Goal: Transaction & Acquisition: Book appointment/travel/reservation

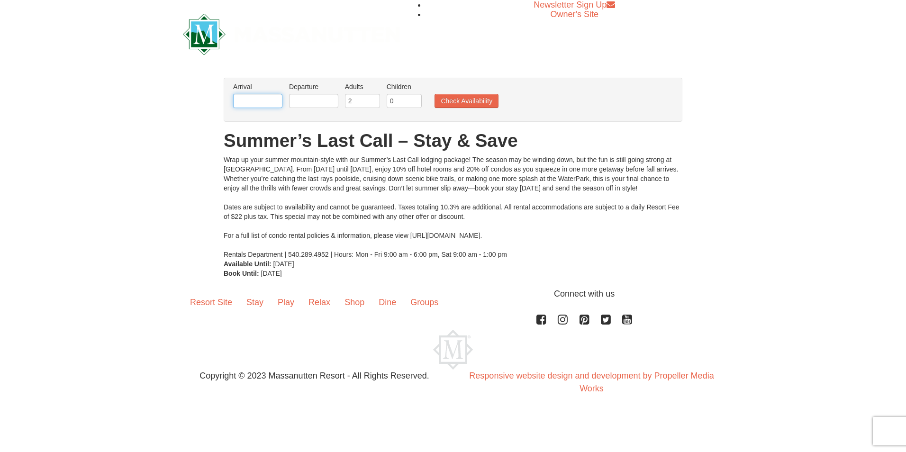
click at [255, 106] on input "text" at bounding box center [257, 101] width 49 height 14
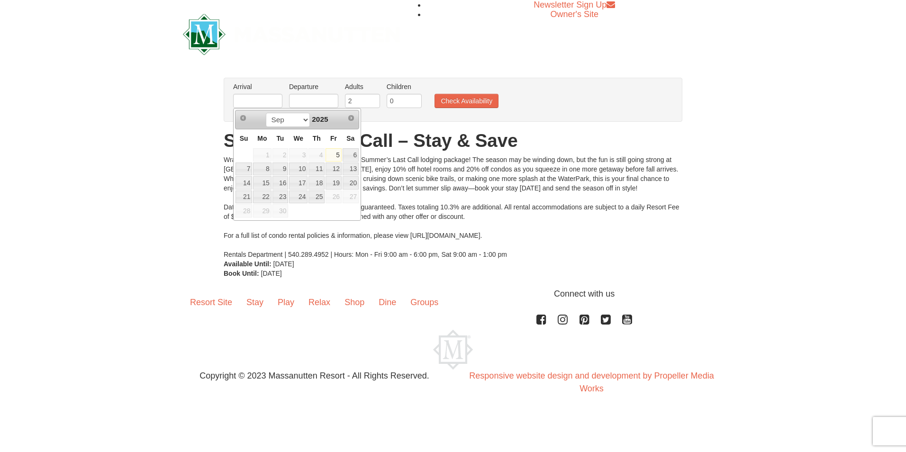
click at [338, 156] on link "5" at bounding box center [334, 154] width 16 height 13
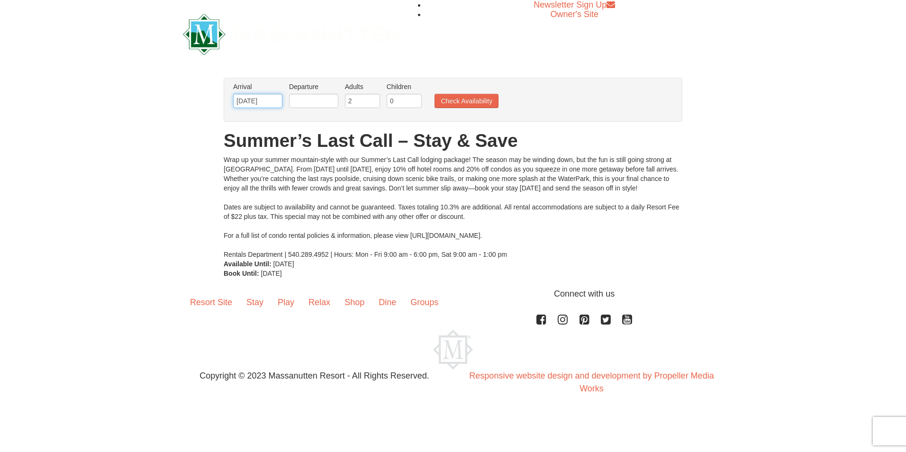
click at [244, 102] on input "[DATE]" at bounding box center [257, 101] width 49 height 14
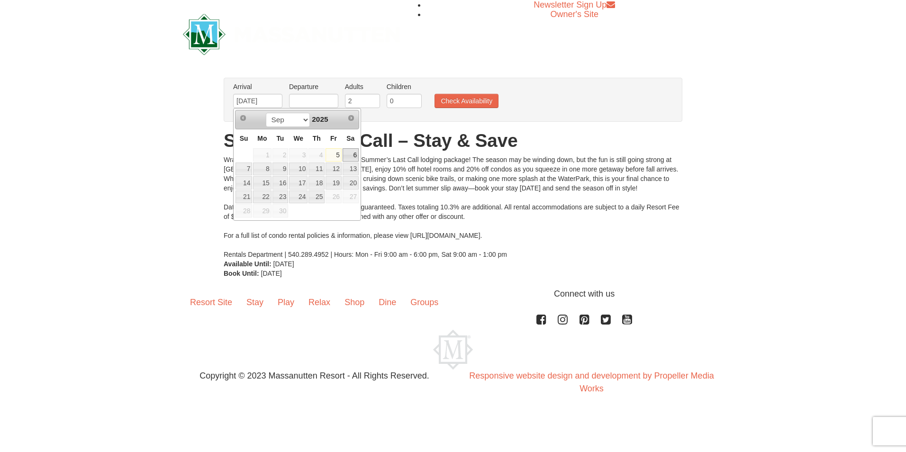
click at [353, 155] on link "6" at bounding box center [351, 154] width 16 height 13
type input "[DATE]"
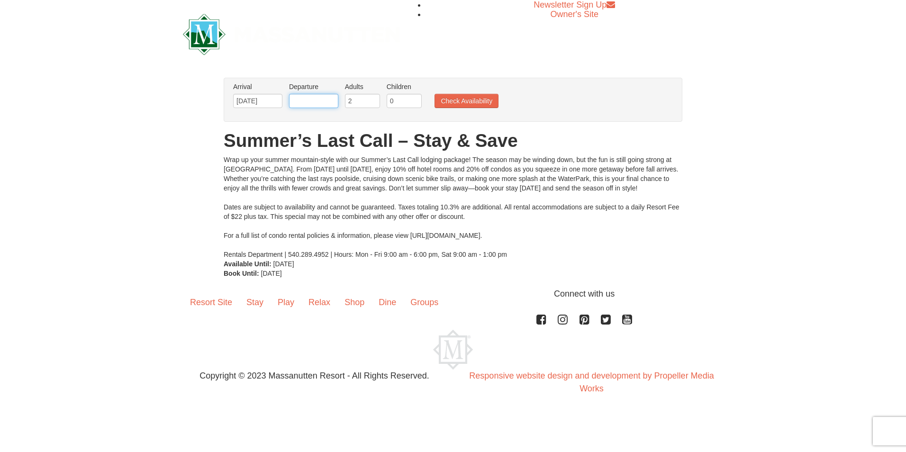
click at [317, 105] on input "text" at bounding box center [313, 101] width 49 height 14
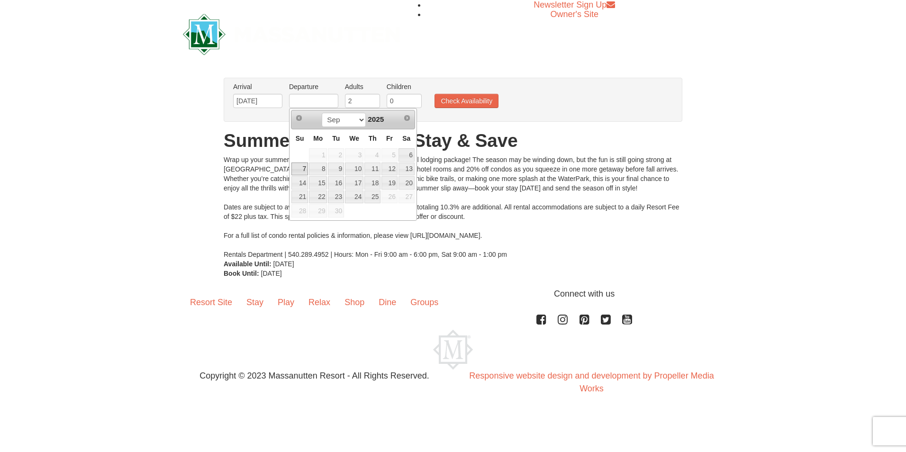
click at [297, 169] on link "7" at bounding box center [299, 169] width 17 height 13
type input "[DATE]"
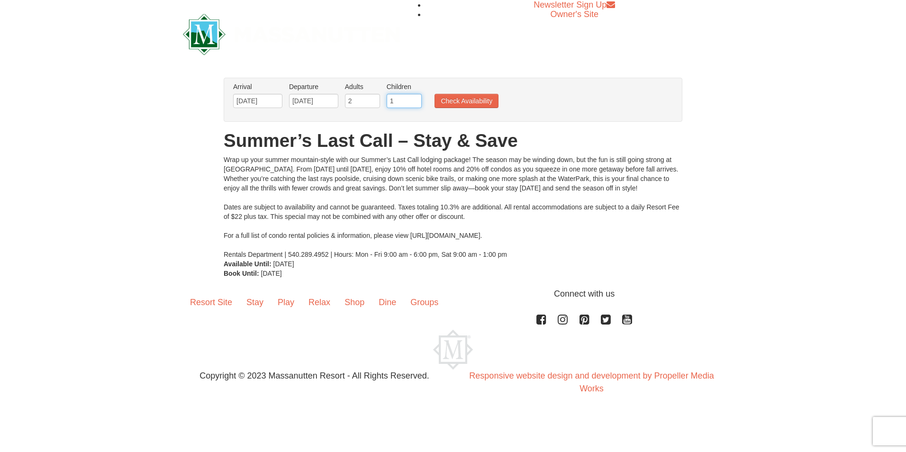
type input "1"
click at [412, 100] on input "1" at bounding box center [404, 101] width 35 height 14
click at [480, 103] on button "Check Availability" at bounding box center [467, 101] width 64 height 14
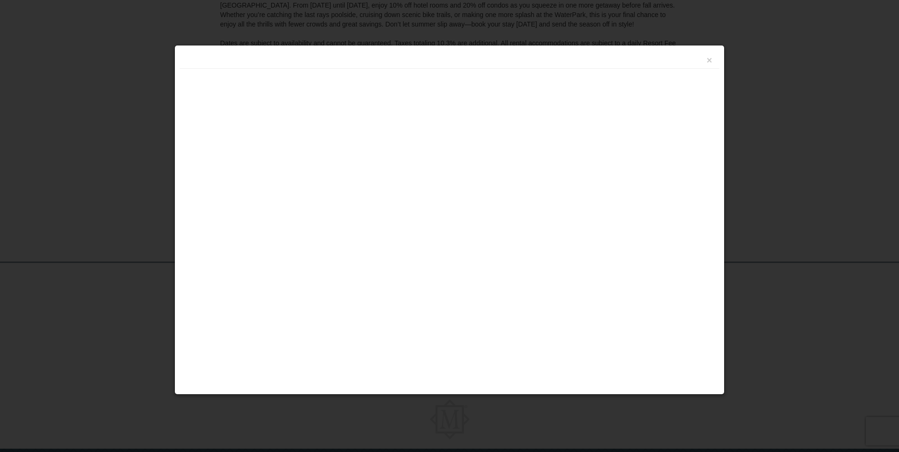
scroll to position [178, 0]
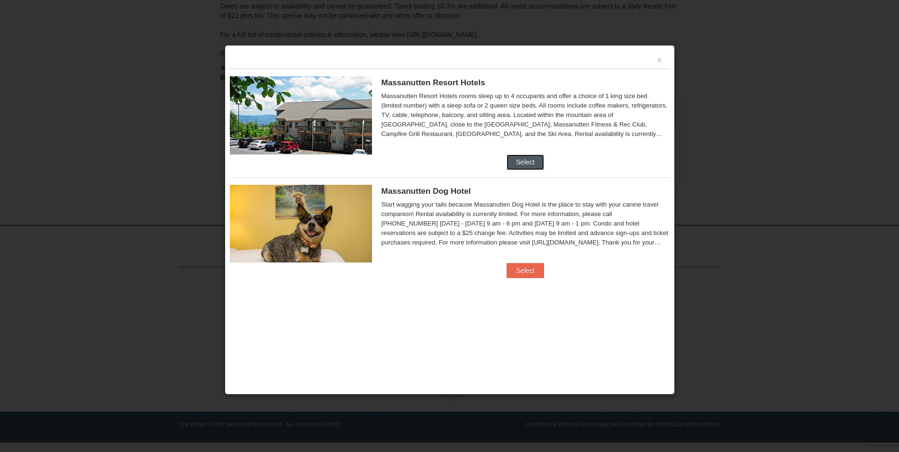
click at [520, 164] on button "Select" at bounding box center [525, 162] width 37 height 15
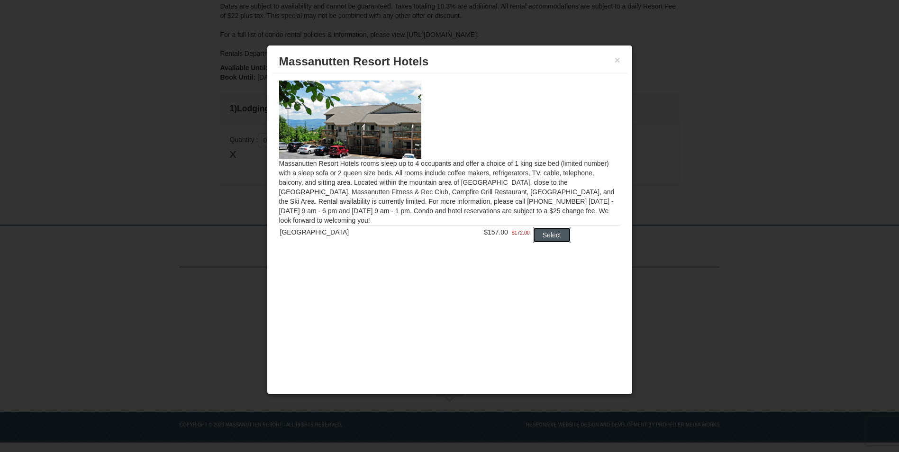
click at [545, 238] on button "Select" at bounding box center [551, 235] width 37 height 15
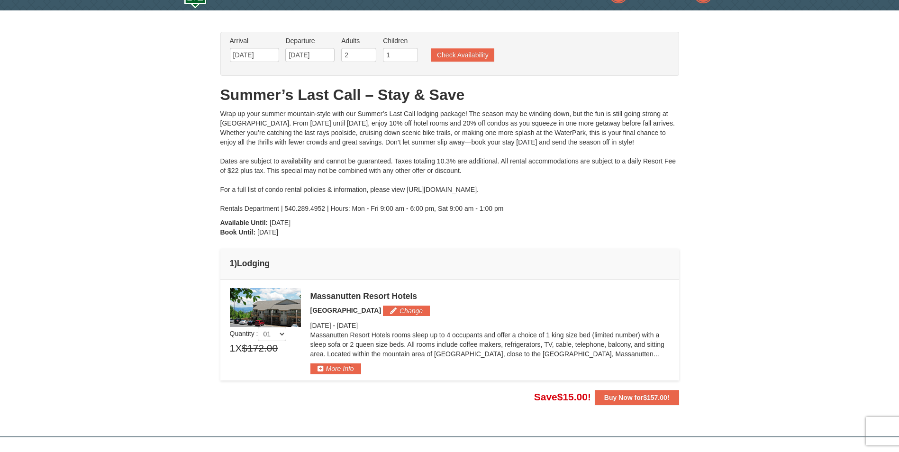
scroll to position [0, 0]
